Goal: Register for event/course

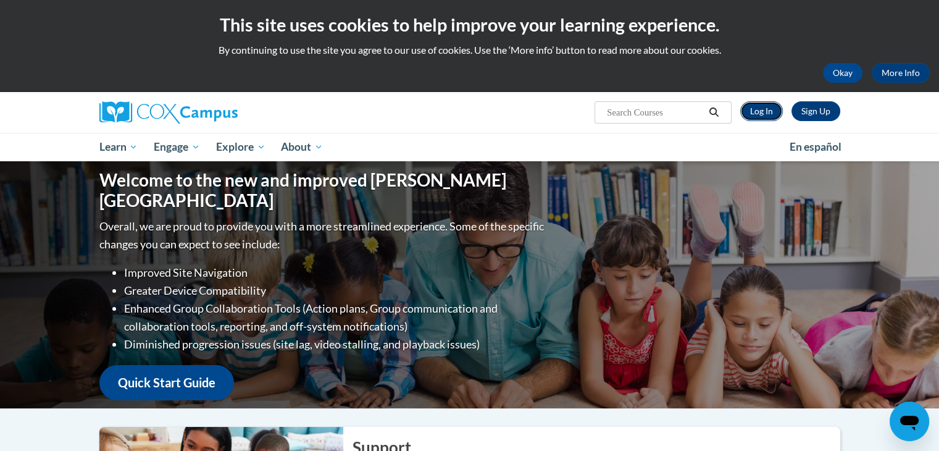
click at [758, 112] on link "Log In" at bounding box center [761, 111] width 43 height 20
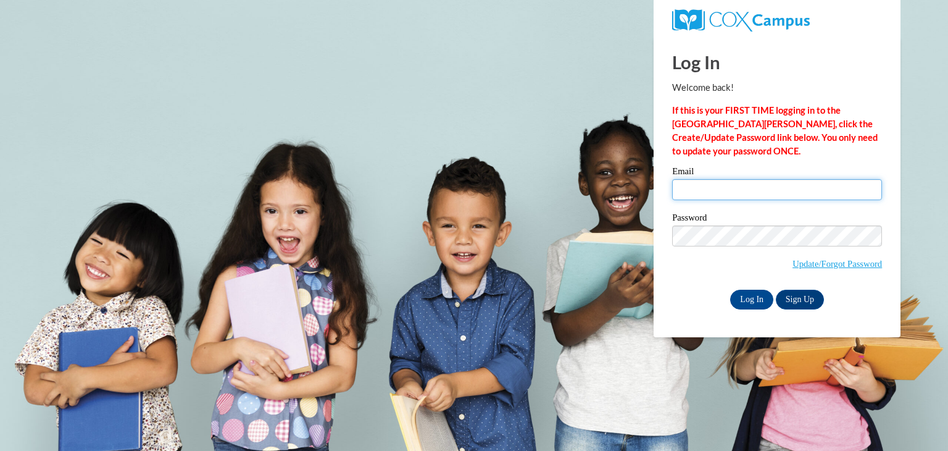
click at [706, 197] on input "Email" at bounding box center [777, 189] width 210 height 21
type input "[EMAIL_ADDRESS][DOMAIN_NAME]"
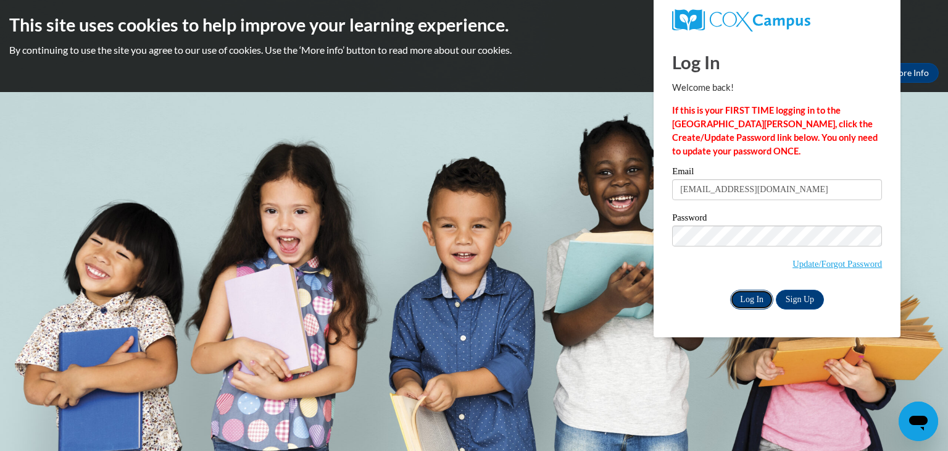
click at [751, 304] on input "Log In" at bounding box center [751, 300] width 43 height 20
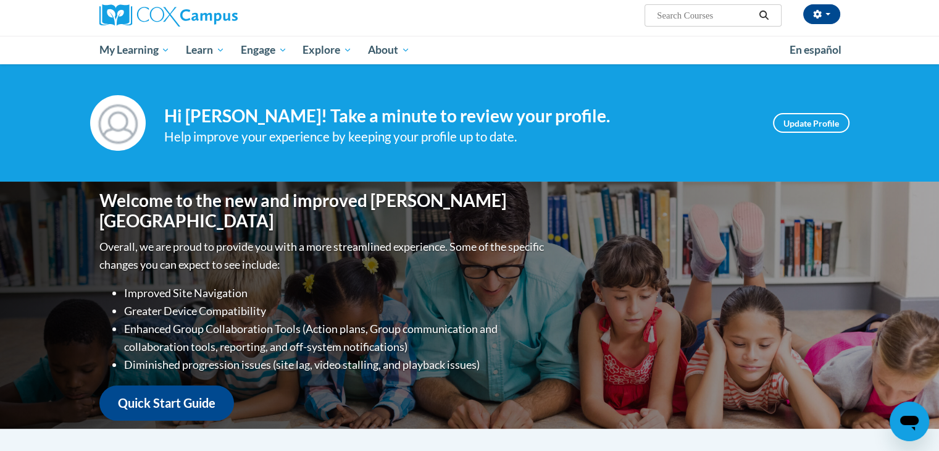
scroll to position [28, 0]
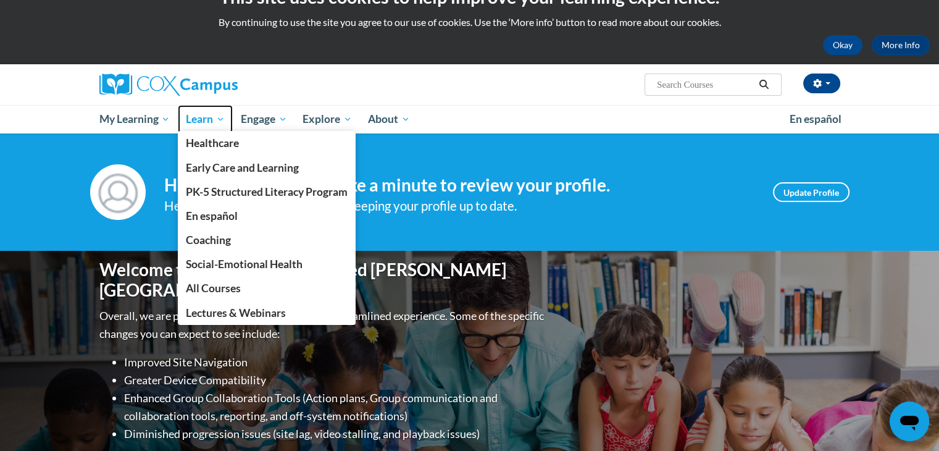
click at [208, 119] on span "Learn" at bounding box center [205, 119] width 39 height 15
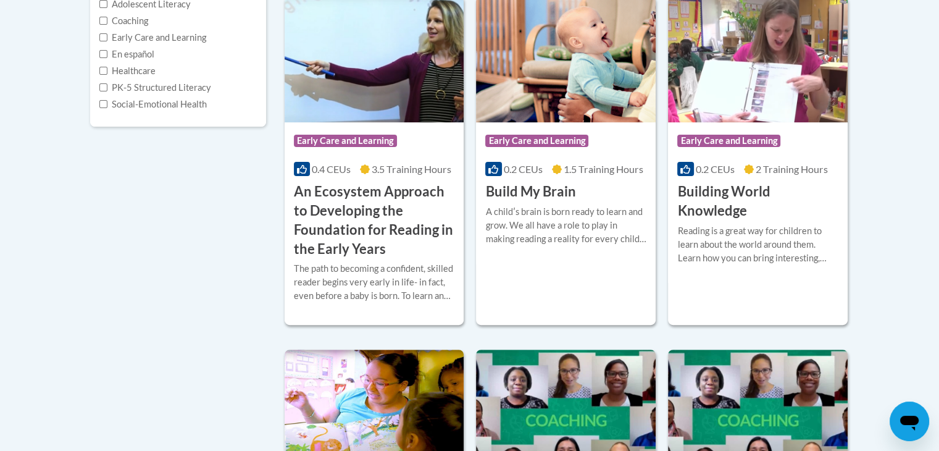
scroll to position [723, 0]
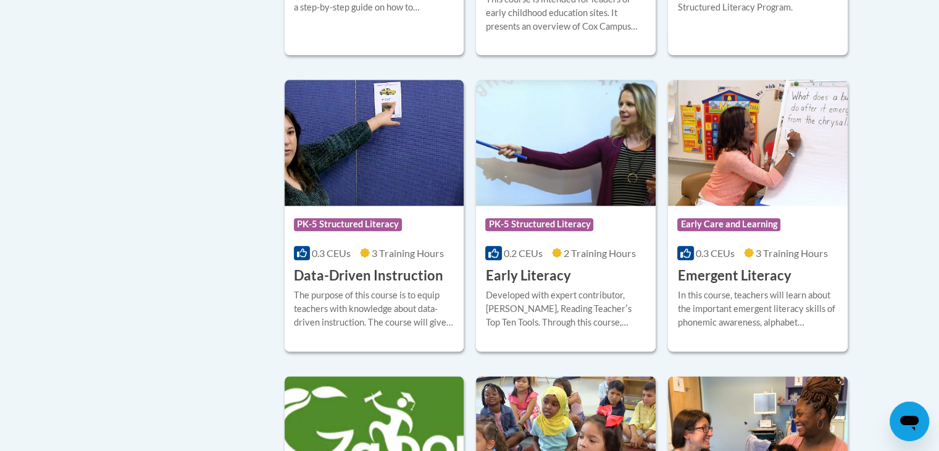
scroll to position [1291, 0]
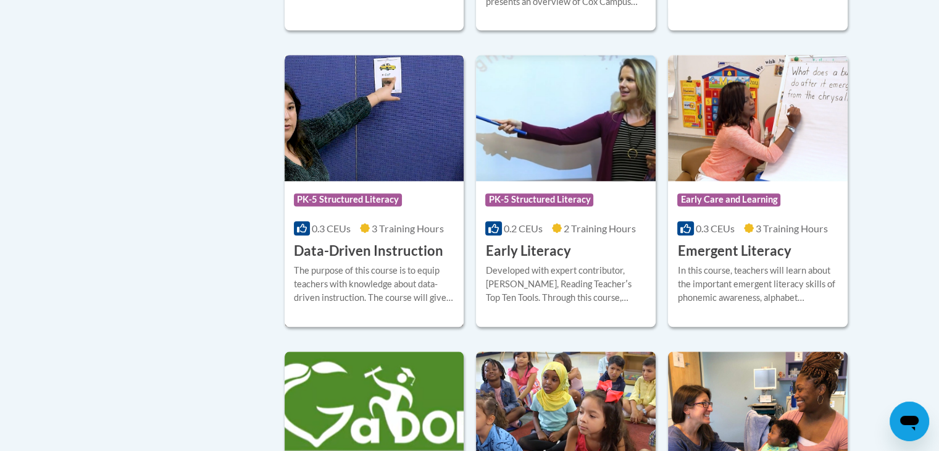
click at [390, 261] on h3 "Data-Driven Instruction" at bounding box center [368, 250] width 149 height 19
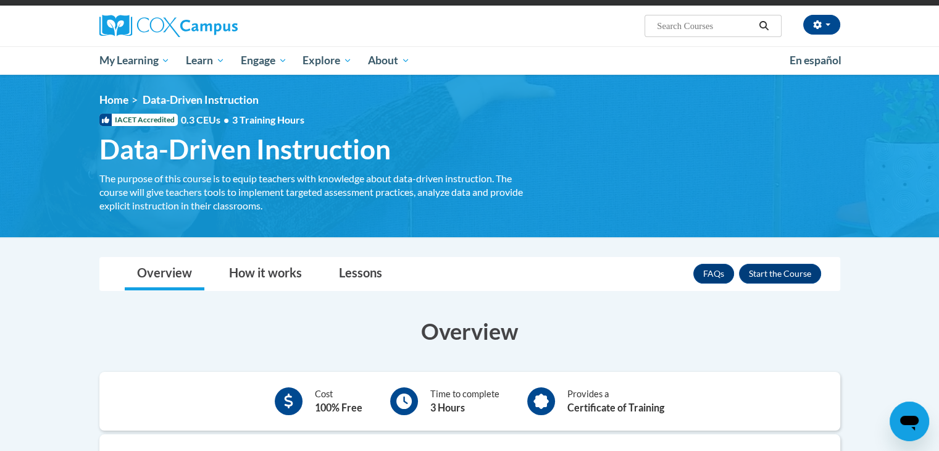
scroll to position [85, 0]
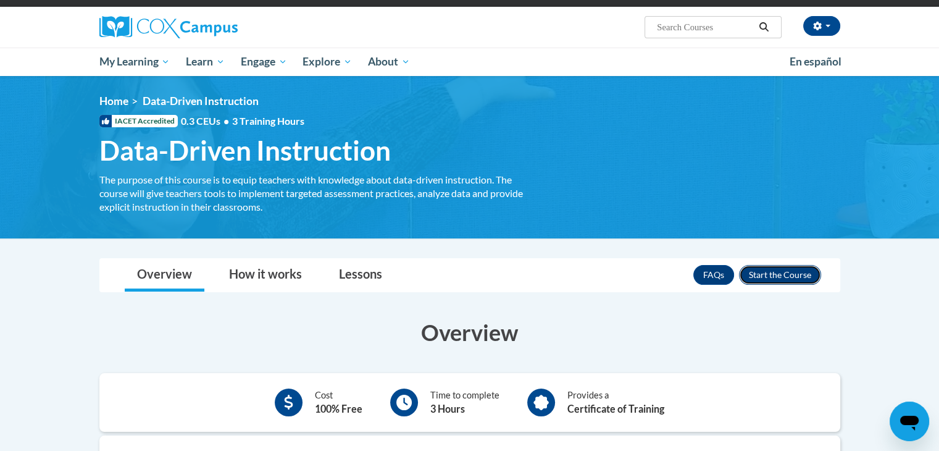
click at [792, 275] on button "Enroll" at bounding box center [780, 275] width 82 height 20
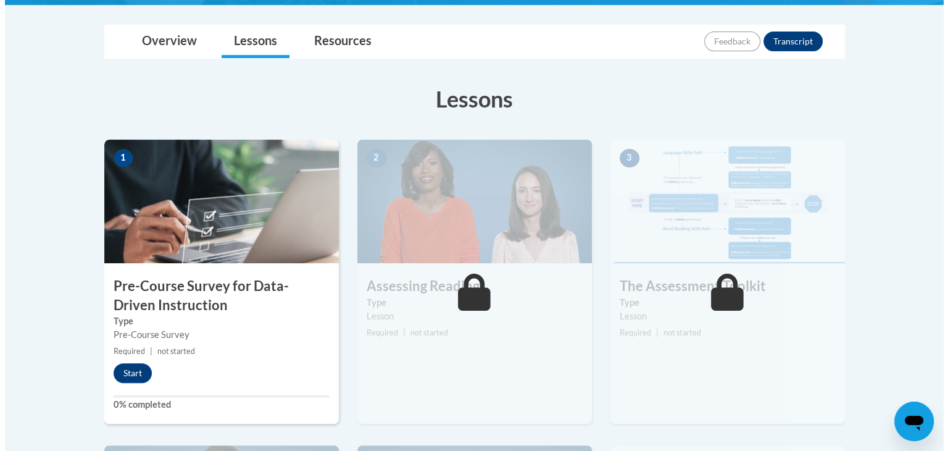
scroll to position [314, 0]
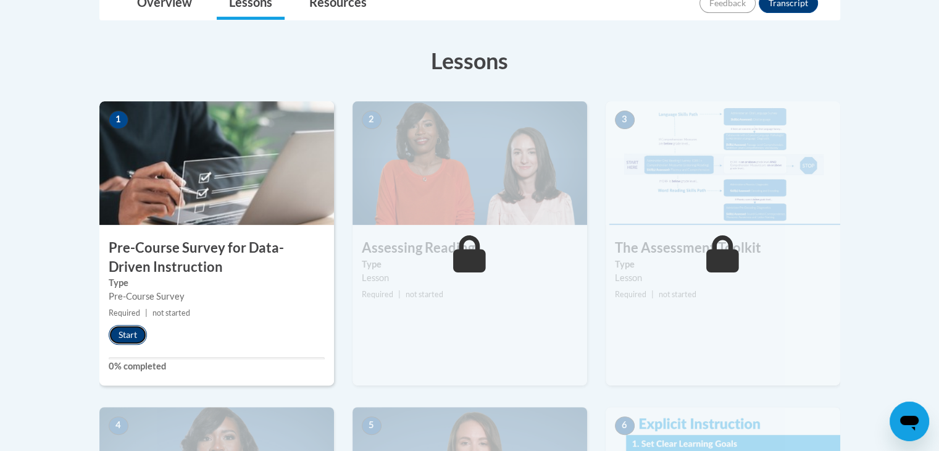
click at [138, 338] on button "Start" at bounding box center [128, 335] width 38 height 20
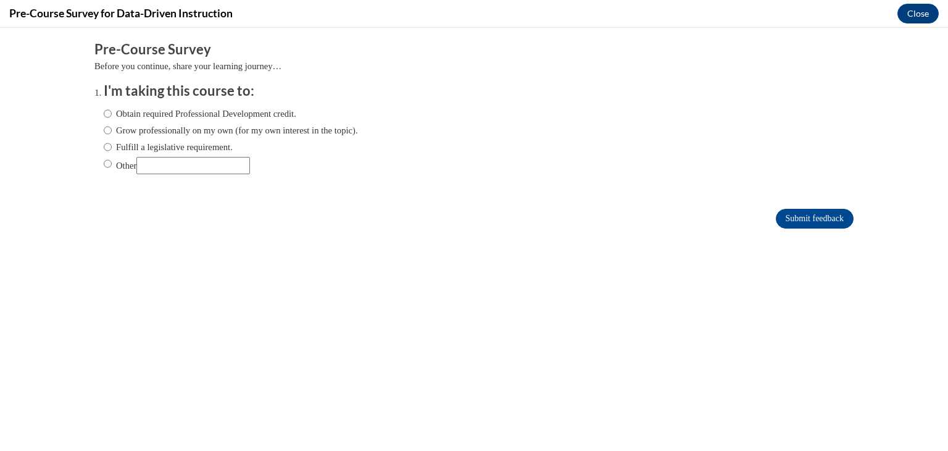
scroll to position [0, 0]
click at [120, 115] on label "Obtain required Professional Development credit." at bounding box center [200, 114] width 193 height 14
click at [112, 115] on input "Obtain required Professional Development credit." at bounding box center [108, 114] width 8 height 14
radio input "true"
click at [801, 225] on input "Submit feedback" at bounding box center [815, 219] width 78 height 20
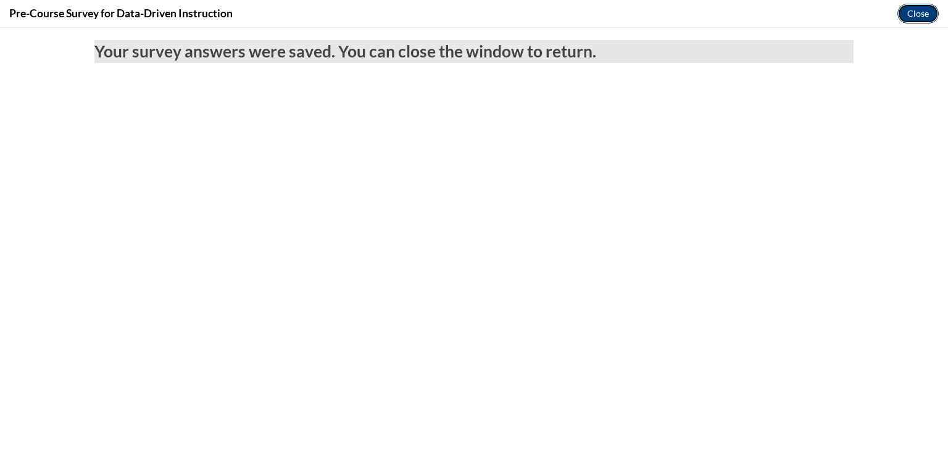
click at [903, 11] on button "Close" at bounding box center [918, 14] width 41 height 20
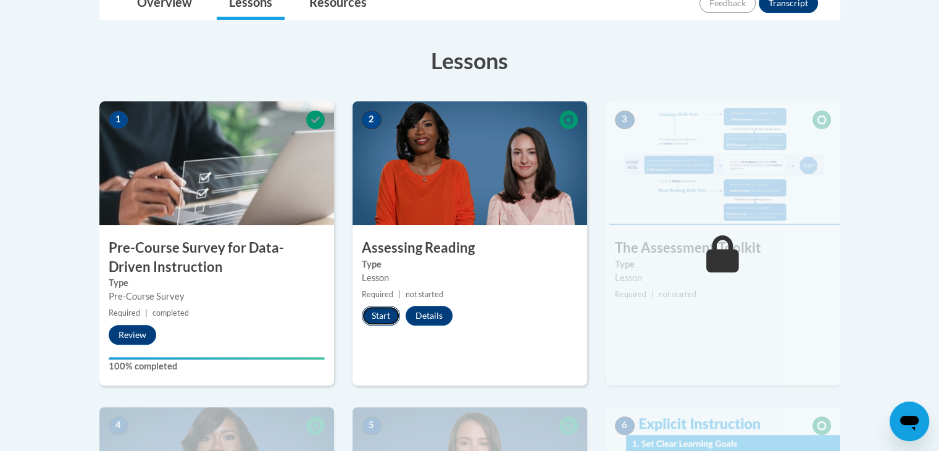
click at [380, 322] on button "Start" at bounding box center [381, 316] width 38 height 20
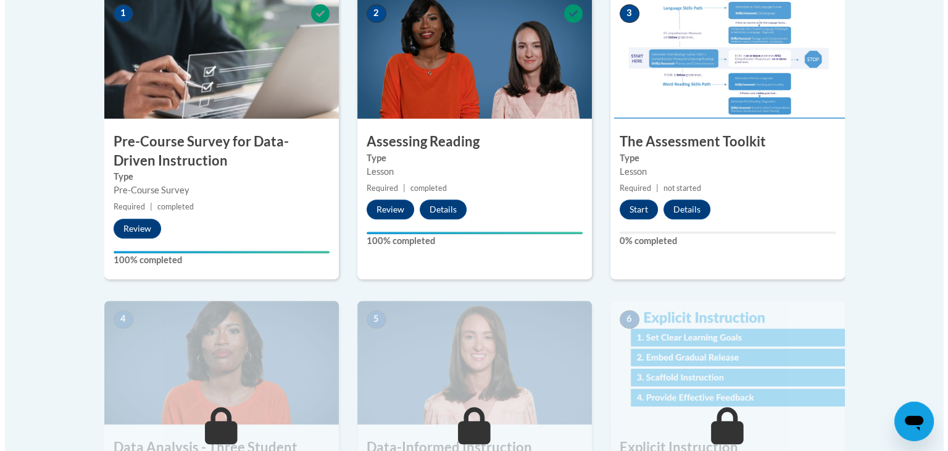
scroll to position [429, 0]
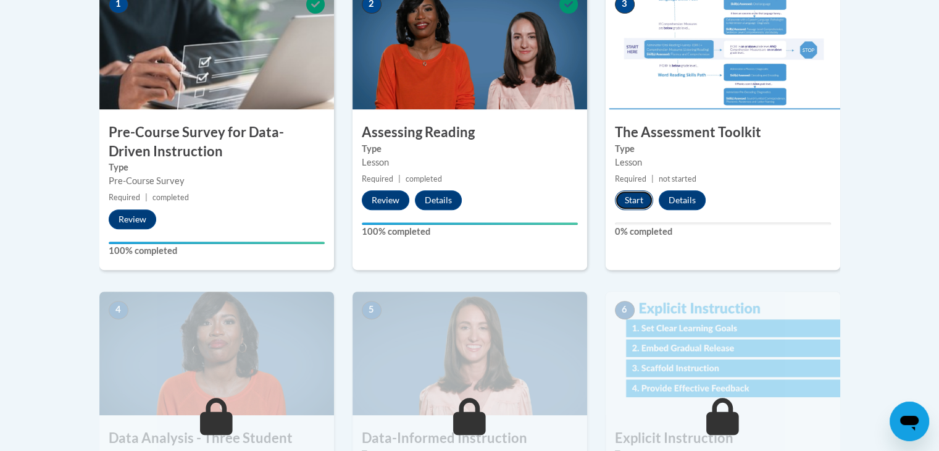
click at [634, 205] on button "Start" at bounding box center [634, 200] width 38 height 20
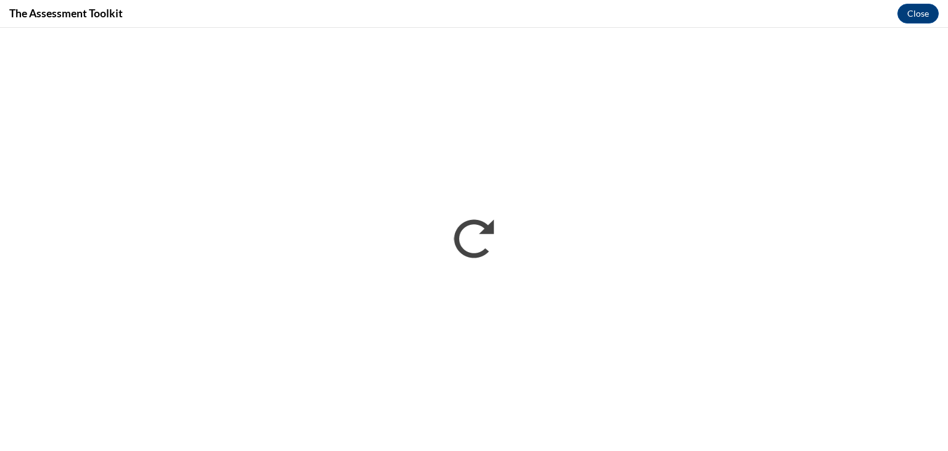
scroll to position [0, 0]
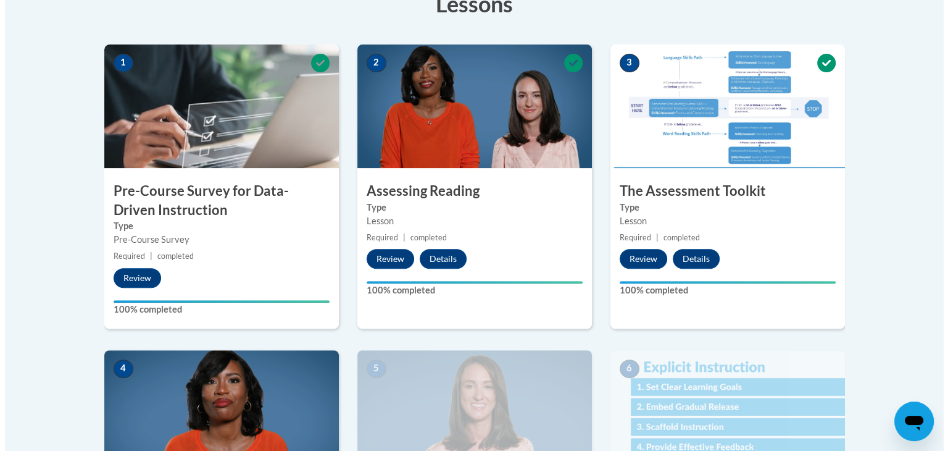
scroll to position [556, 0]
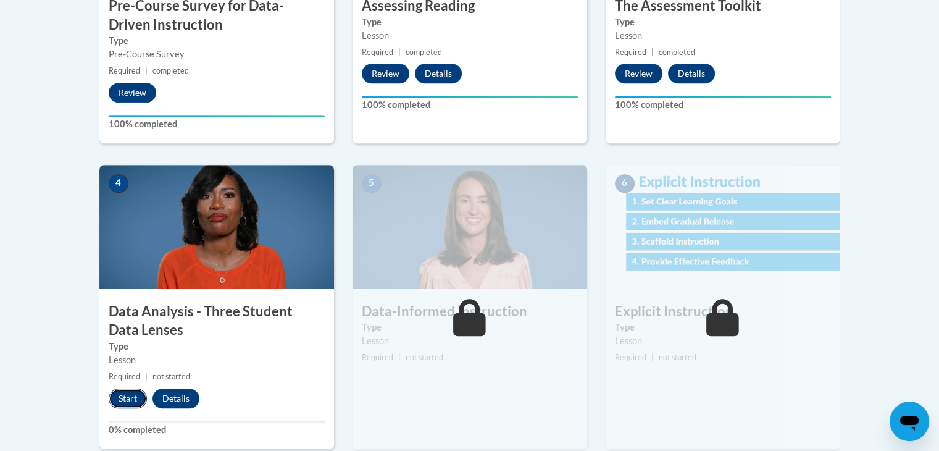
click at [136, 396] on button "Start" at bounding box center [128, 398] width 38 height 20
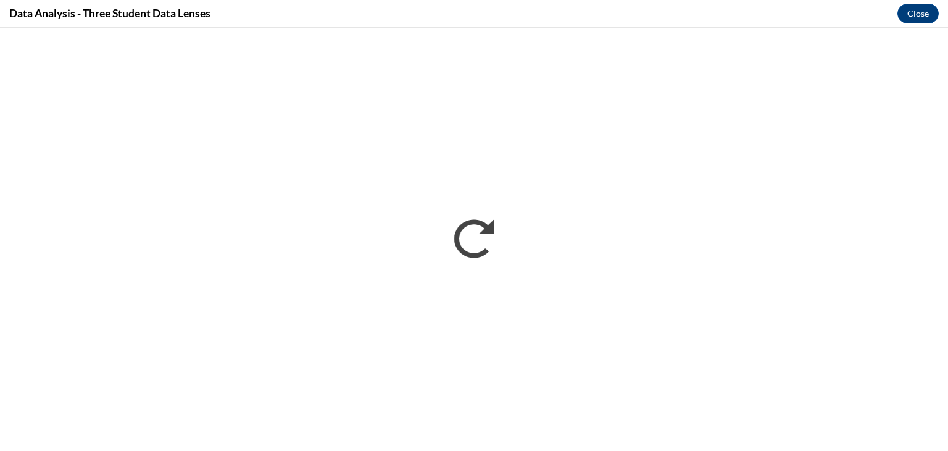
scroll to position [0, 0]
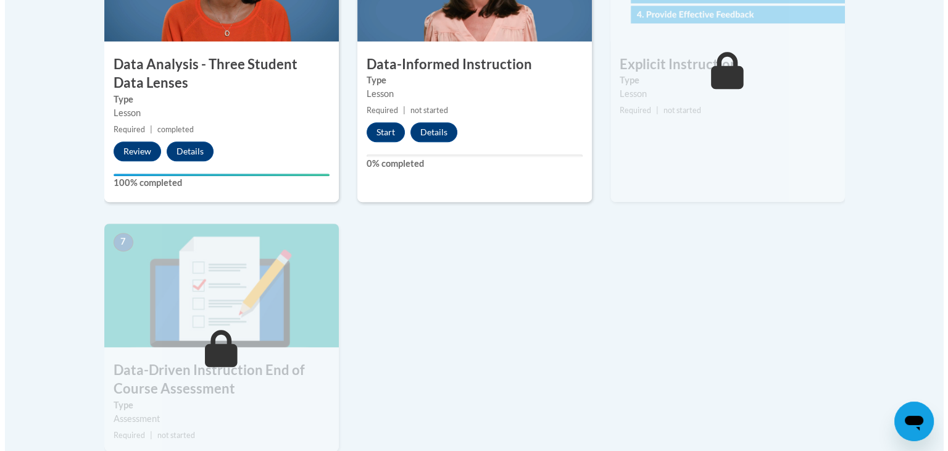
scroll to position [679, 0]
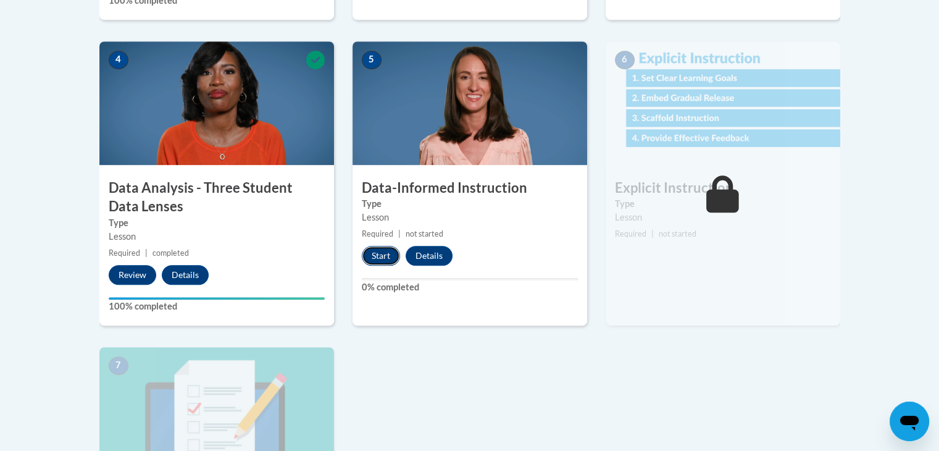
click at [378, 253] on button "Start" at bounding box center [381, 256] width 38 height 20
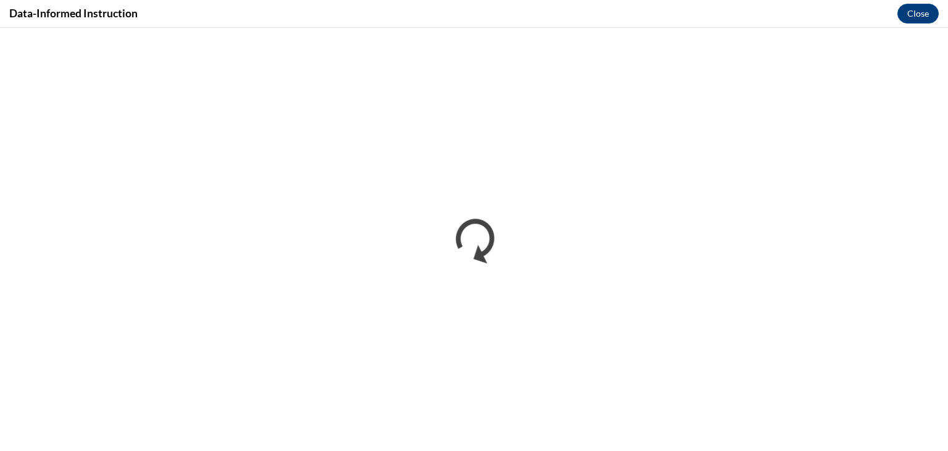
scroll to position [0, 0]
